Goal: Information Seeking & Learning: Learn about a topic

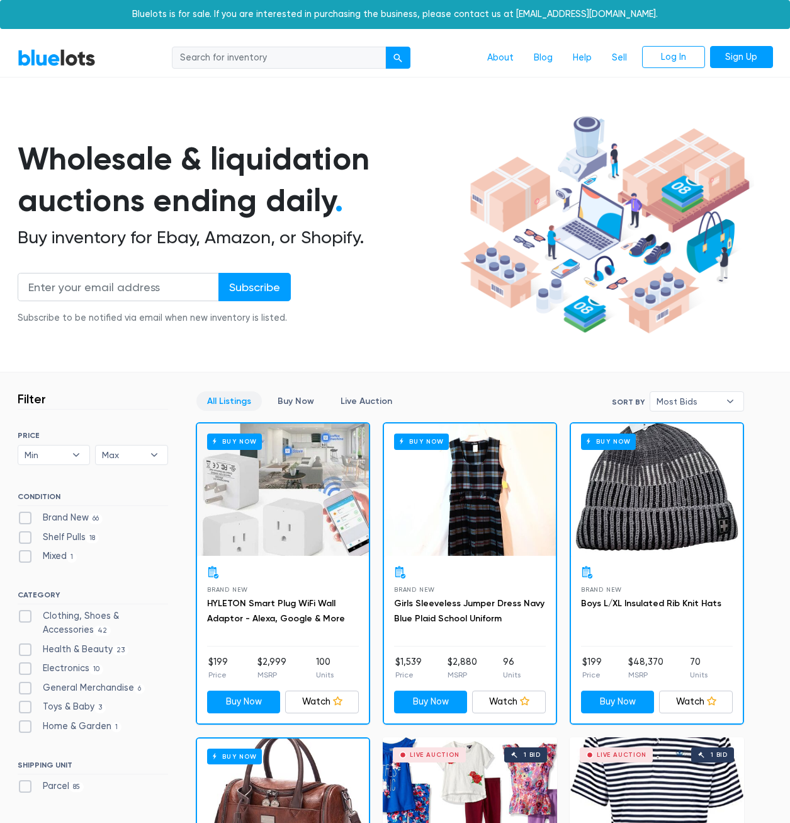
click at [273, 59] on input "search" at bounding box center [279, 58] width 214 height 23
type input "lego"
click at [385, 47] on button "submit" at bounding box center [397, 58] width 25 height 23
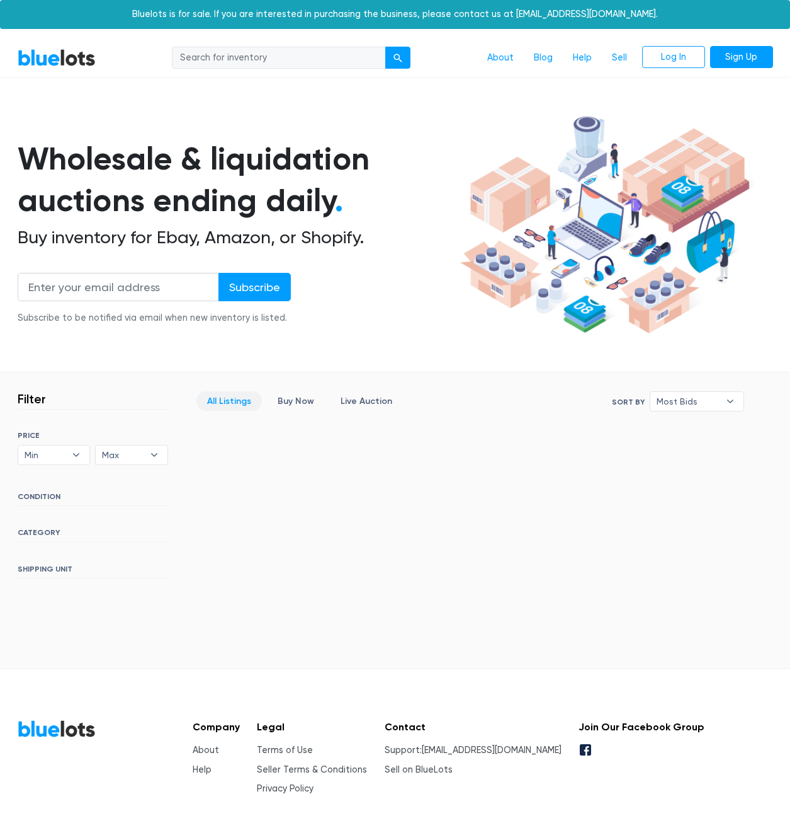
click at [349, 45] on nav "BlueLots About Blog Help Sell Log In Sign Up" at bounding box center [395, 58] width 790 height 38
click at [338, 59] on input "search" at bounding box center [279, 58] width 214 height 23
type input "toys"
click at [385, 47] on button "submit" at bounding box center [397, 58] width 25 height 23
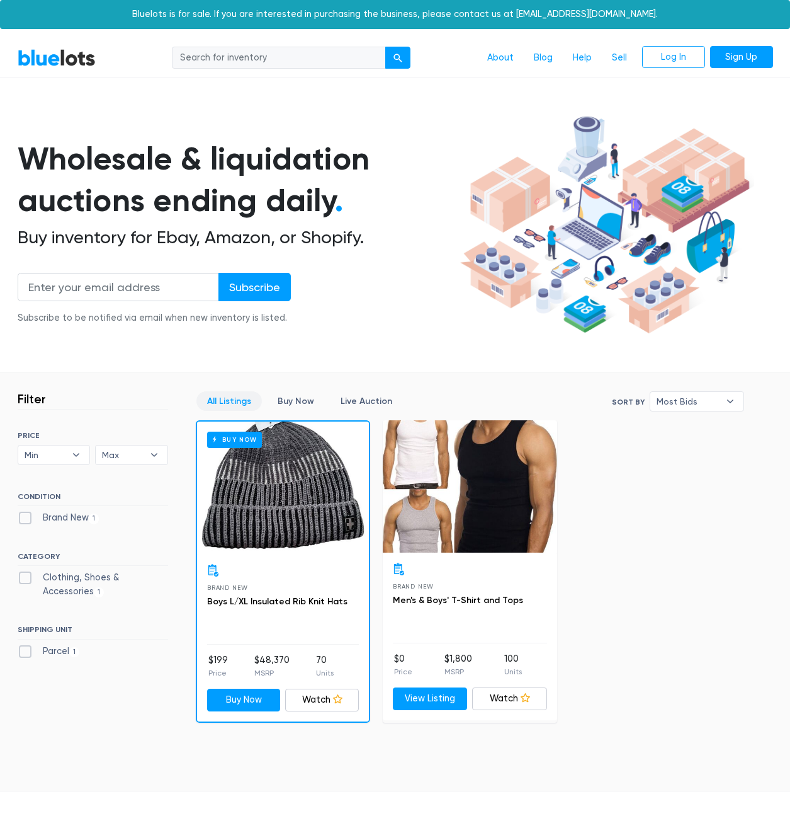
click at [47, 50] on link "BlueLots" at bounding box center [57, 57] width 78 height 18
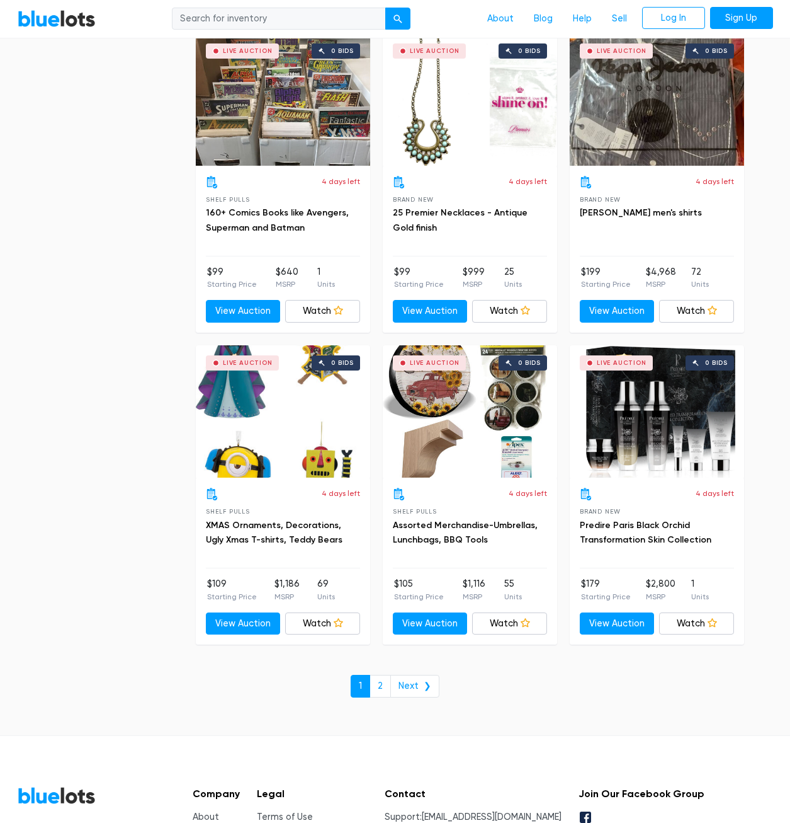
scroll to position [5102, 0]
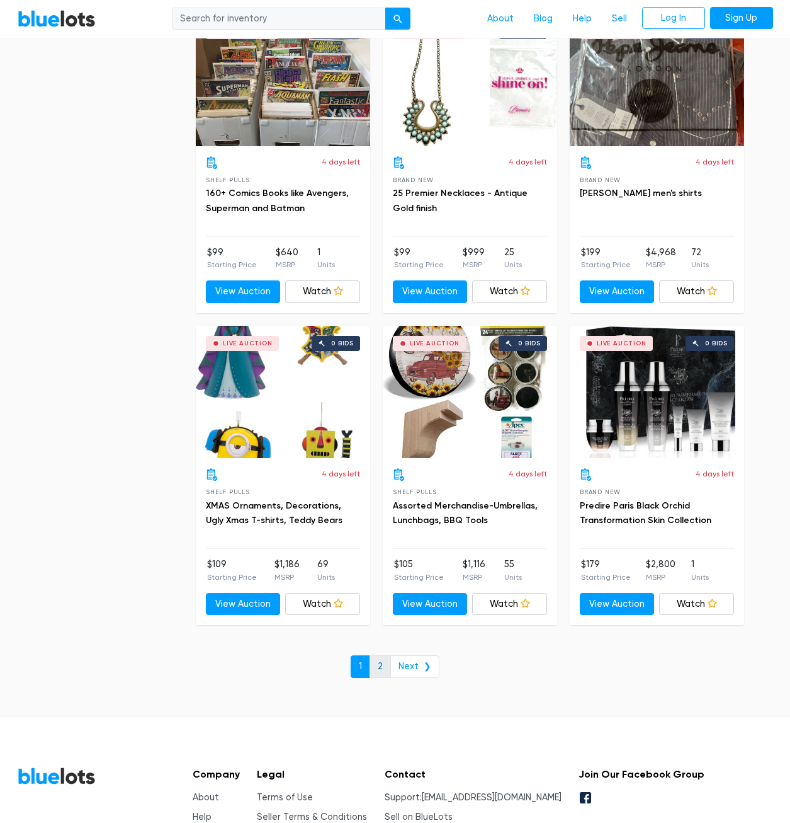
click at [381, 655] on link "2" at bounding box center [380, 666] width 21 height 23
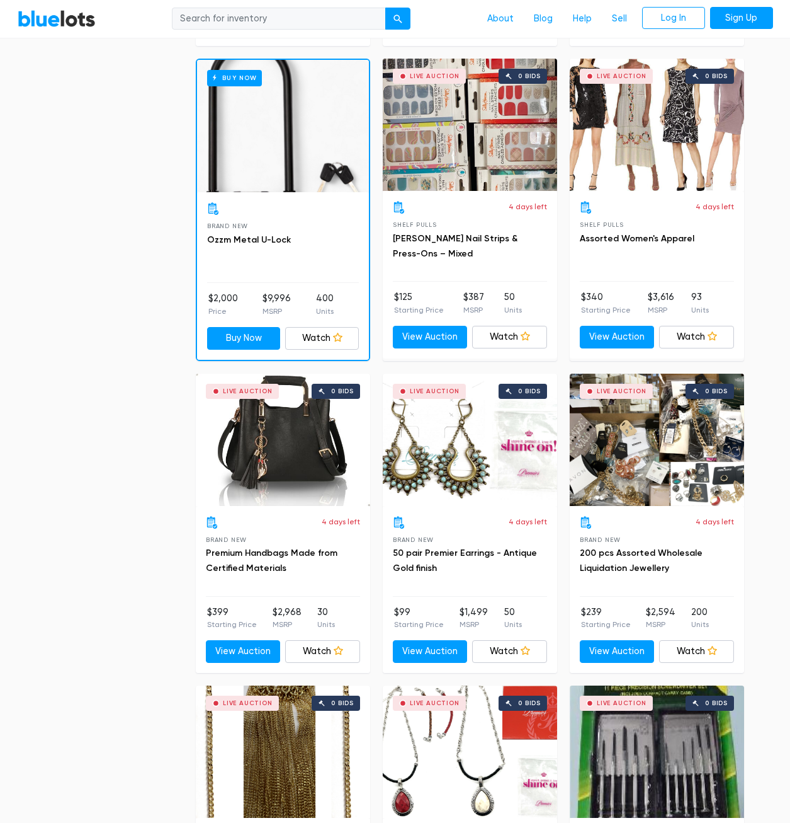
scroll to position [1449, 0]
